Goal: Task Accomplishment & Management: Use online tool/utility

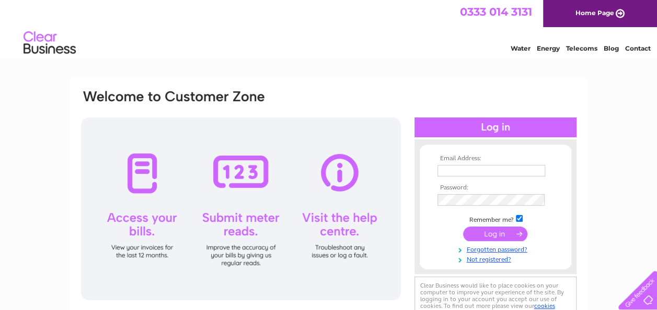
type input "cafe44dollar@gmail.com"
click at [489, 233] on input "submit" at bounding box center [495, 234] width 64 height 15
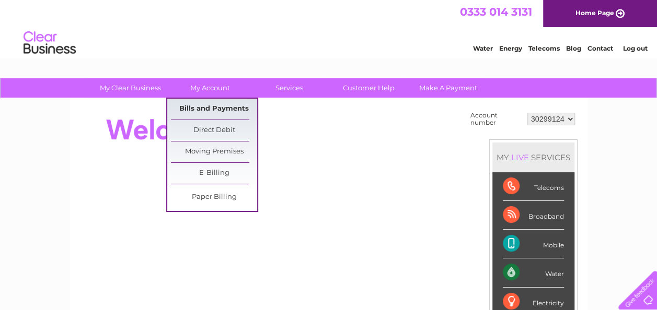
click at [228, 109] on link "Bills and Payments" at bounding box center [214, 109] width 86 height 21
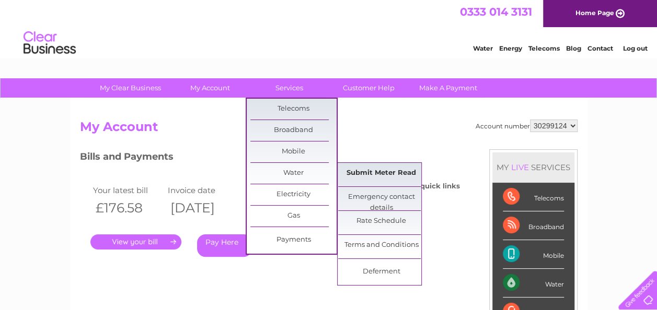
click at [375, 170] on link "Submit Meter Read" at bounding box center [381, 173] width 86 height 21
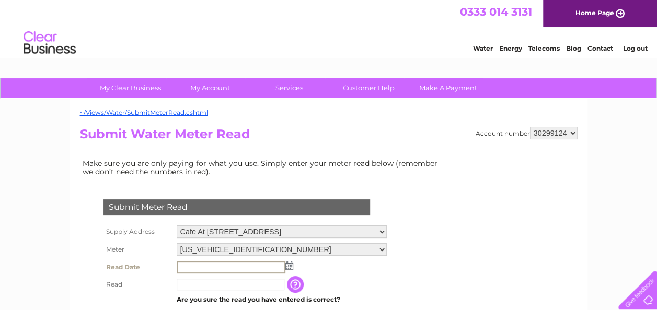
click at [236, 265] on input "text" at bounding box center [231, 267] width 109 height 13
click at [289, 266] on img at bounding box center [288, 265] width 8 height 8
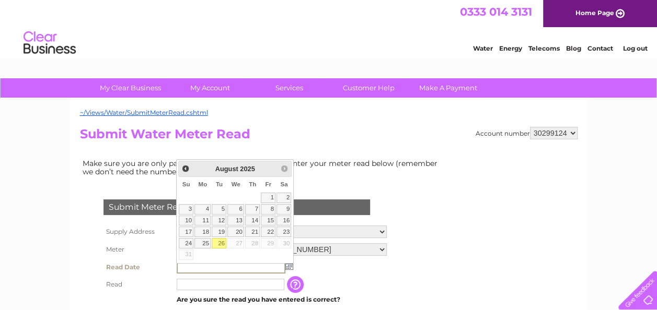
click at [224, 239] on link "26" at bounding box center [219, 243] width 15 height 10
type input "[DATE]"
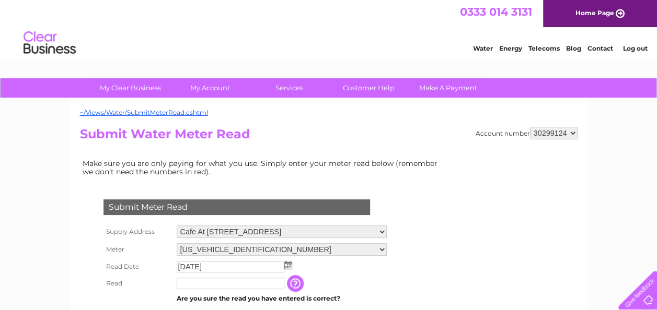
click at [221, 284] on input "text" at bounding box center [231, 283] width 108 height 11
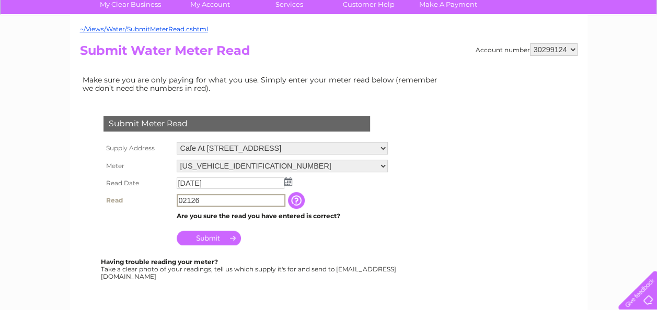
scroll to position [105, 0]
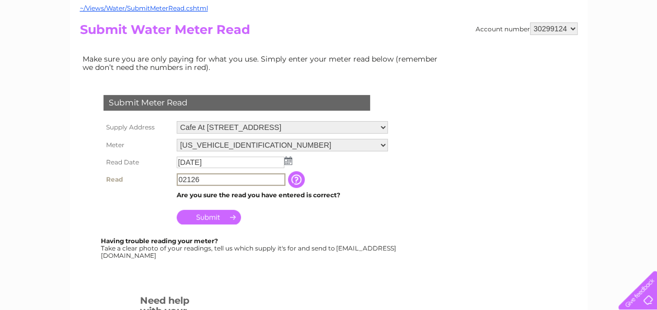
type input "02126"
click at [214, 215] on input "Submit" at bounding box center [209, 217] width 64 height 15
